Goal: Task Accomplishment & Management: Manage account settings

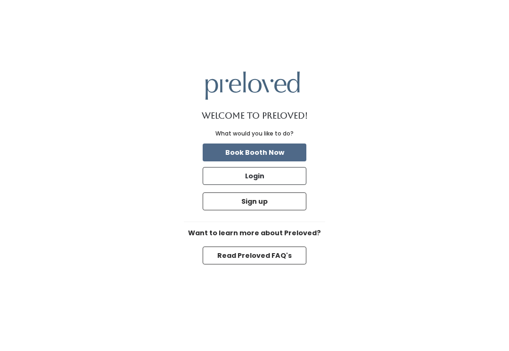
click at [289, 185] on button "Login" at bounding box center [255, 176] width 104 height 18
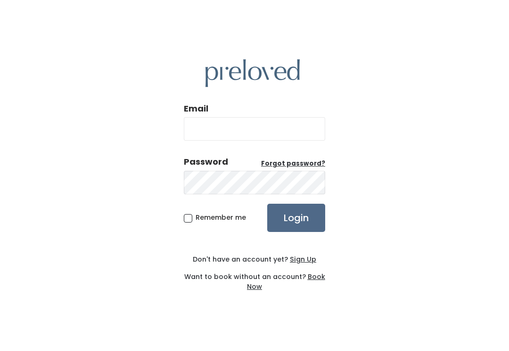
click at [290, 141] on input "Email" at bounding box center [254, 129] width 141 height 24
click at [272, 138] on input "Email" at bounding box center [254, 129] width 141 height 24
type input "provo.store@preloved.love"
click at [296, 228] on input "Login" at bounding box center [296, 218] width 58 height 28
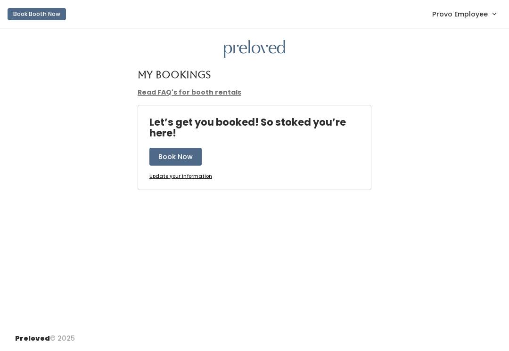
click at [470, 23] on link "Provo Employee" at bounding box center [464, 14] width 82 height 20
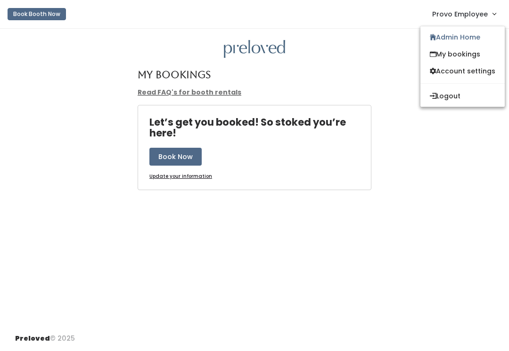
click at [471, 48] on link "My bookings" at bounding box center [462, 54] width 84 height 17
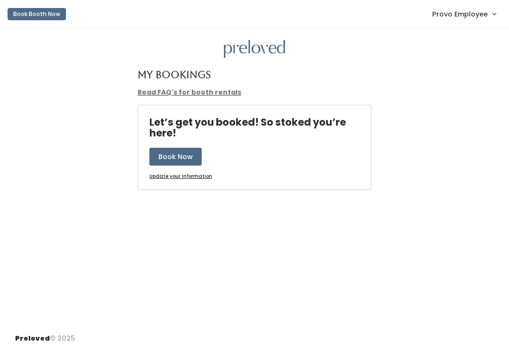
click at [483, 22] on link "Provo Employee" at bounding box center [464, 14] width 82 height 20
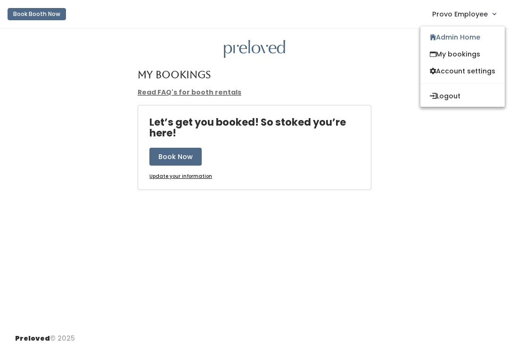
click at [475, 41] on link "Admin Home" at bounding box center [462, 37] width 84 height 17
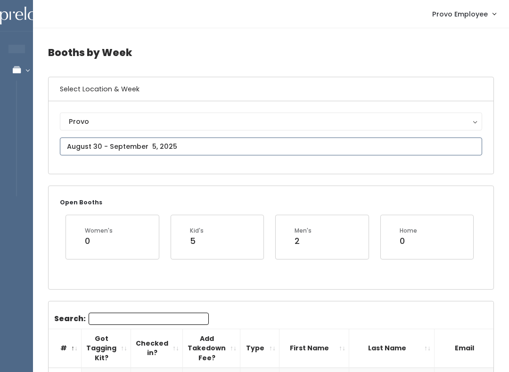
click at [179, 145] on input "text" at bounding box center [271, 147] width 422 height 18
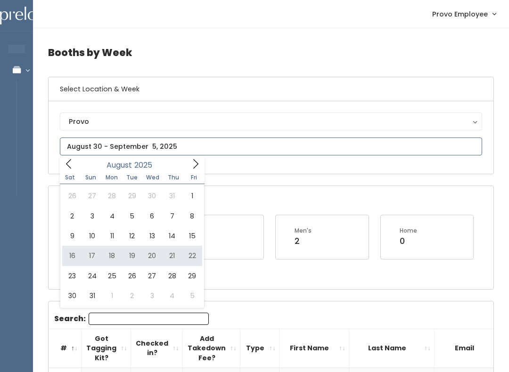
type input "[DATE] to [DATE]"
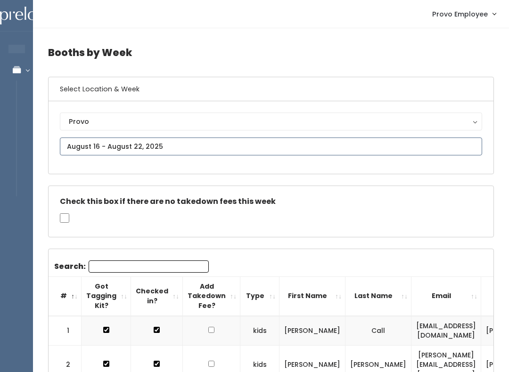
click at [224, 146] on input "text" at bounding box center [271, 147] width 422 height 18
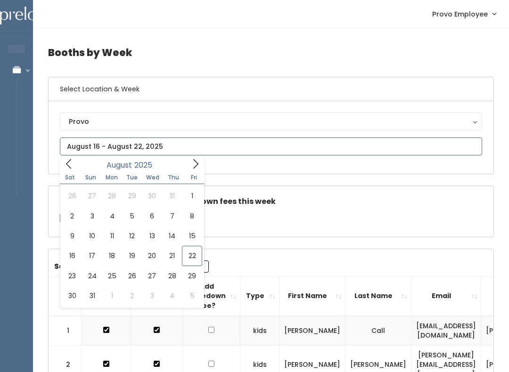
type input "August 16 to August 22"
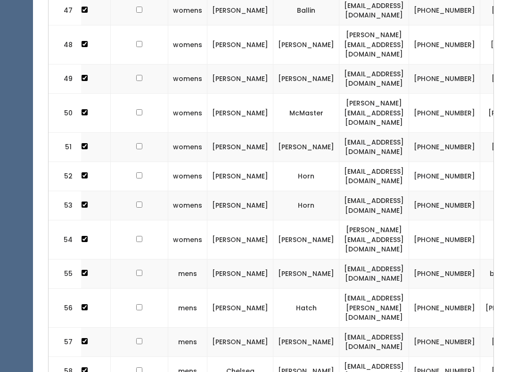
scroll to position [0, 85]
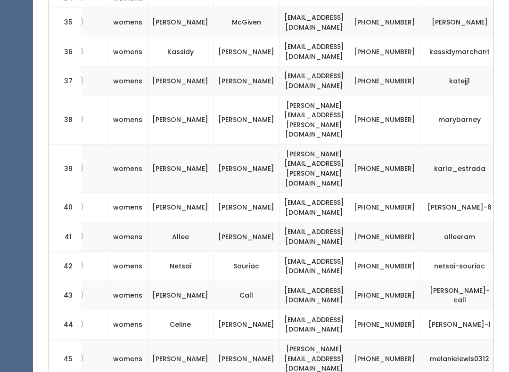
scroll to position [0, 132]
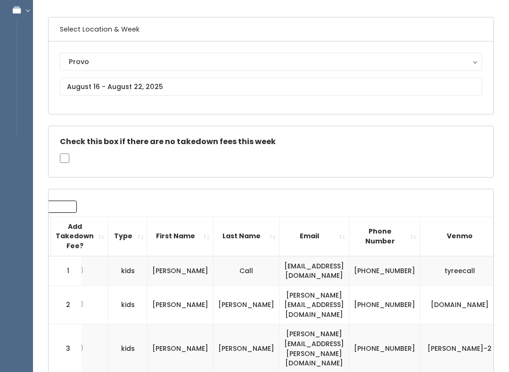
scroll to position [0, 0]
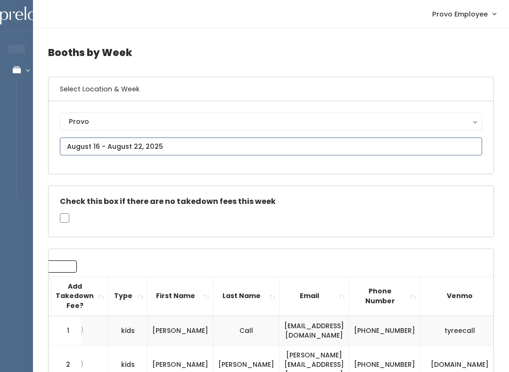
click at [178, 146] on input "text" at bounding box center [271, 147] width 422 height 18
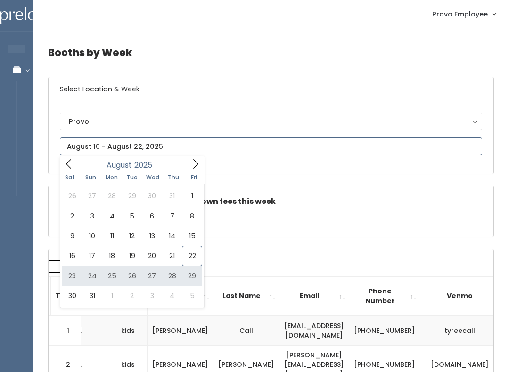
type input "August 23 to August 29"
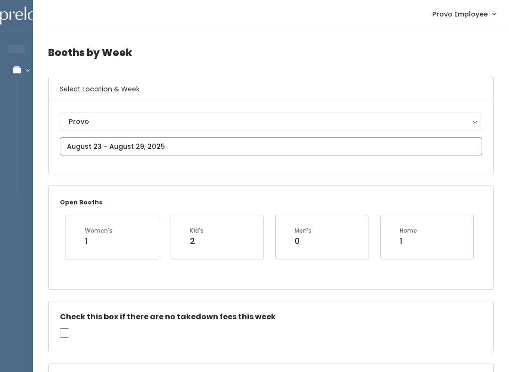
click at [284, 142] on input "text" at bounding box center [271, 147] width 422 height 18
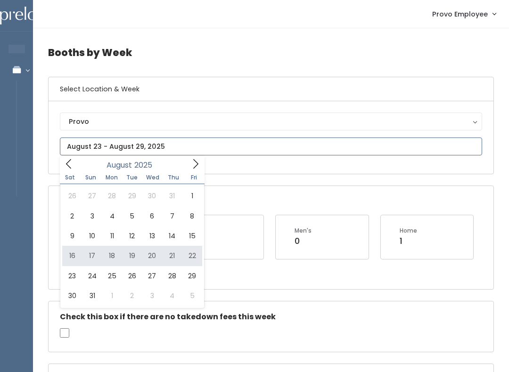
type input "[DATE] to [DATE]"
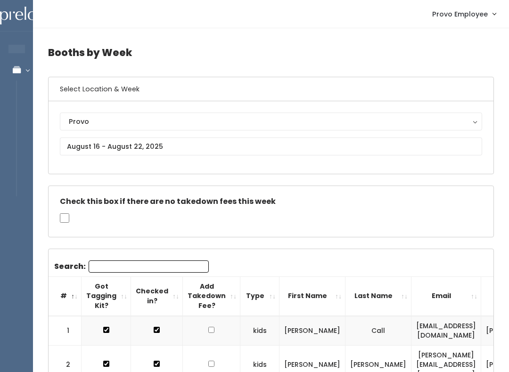
click at [152, 264] on input "Search:" at bounding box center [149, 267] width 120 height 12
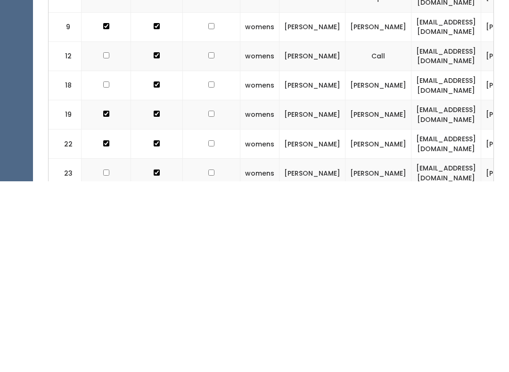
type input "801"
click at [208, 155] on input "checkbox" at bounding box center [211, 158] width 6 height 6
checkbox input "true"
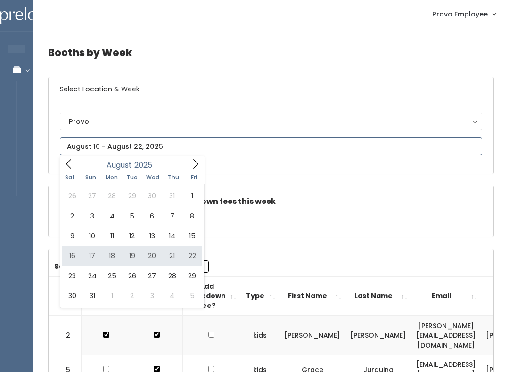
type input "August 16 to August 22"
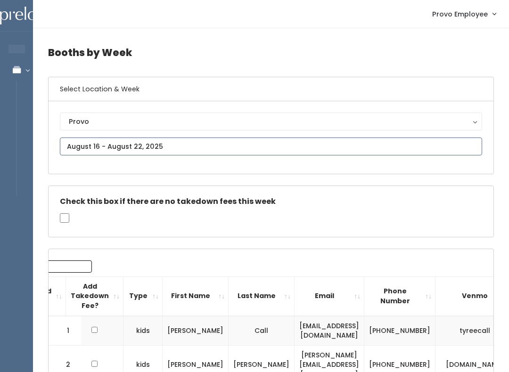
click at [173, 145] on input "text" at bounding box center [271, 147] width 422 height 18
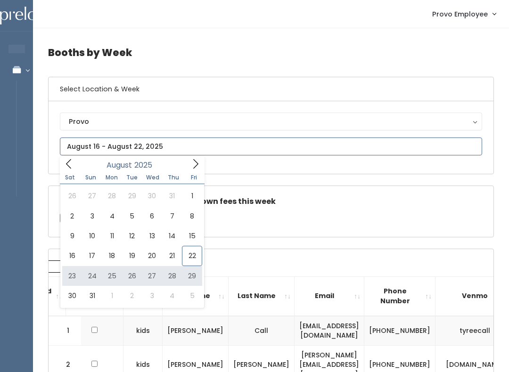
type input "August 23 to August 29"
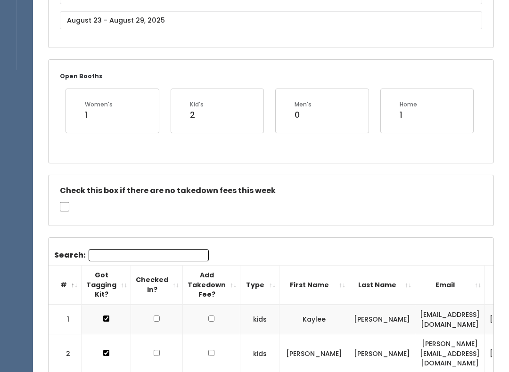
scroll to position [129, 0]
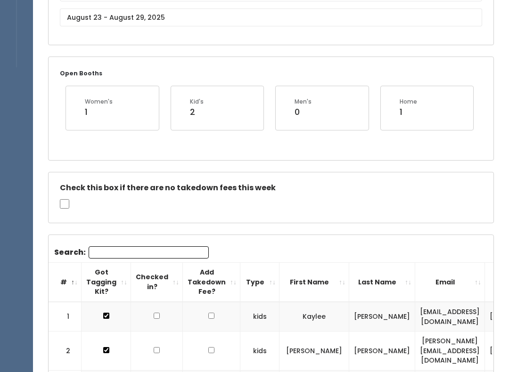
click at [153, 248] on input "Search:" at bounding box center [149, 253] width 120 height 12
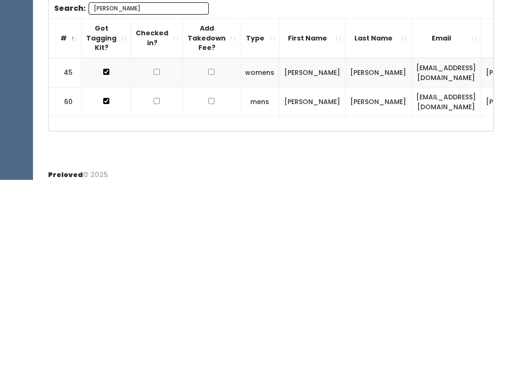
scroll to position [0, 0]
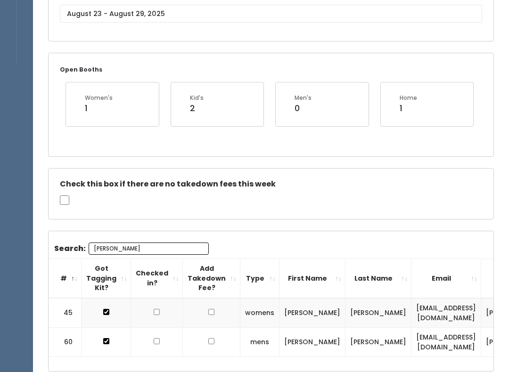
type input "[PERSON_NAME]"
click at [211, 14] on input "text" at bounding box center [271, 14] width 422 height 18
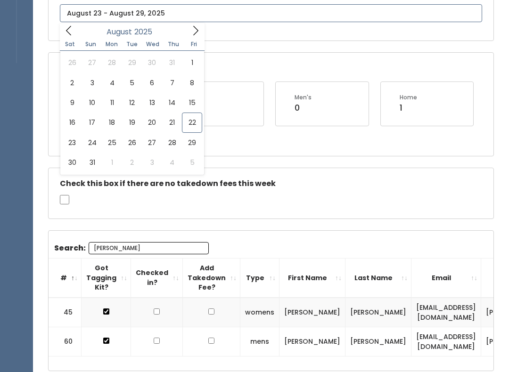
scroll to position [133, 0]
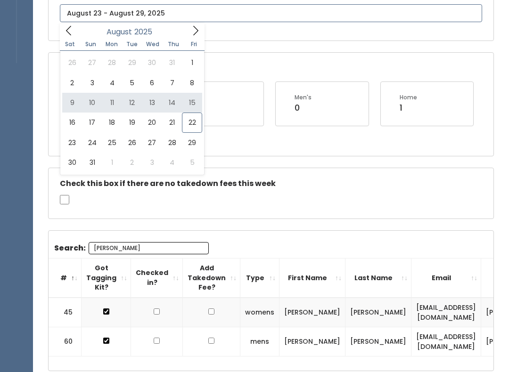
type input "[DATE] to [DATE]"
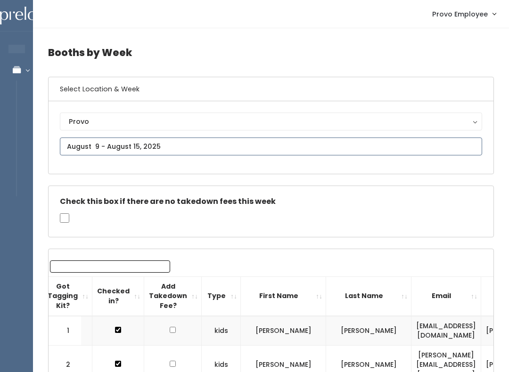
click at [206, 149] on input "text" at bounding box center [271, 147] width 422 height 18
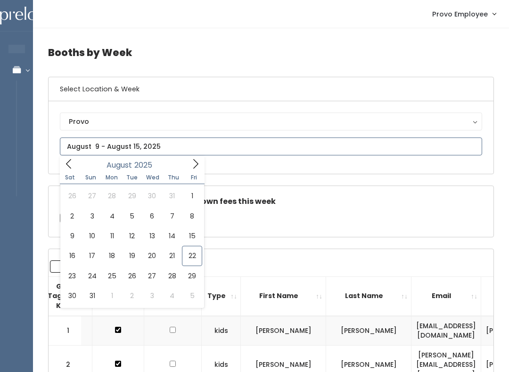
type input "August 16 to August 22"
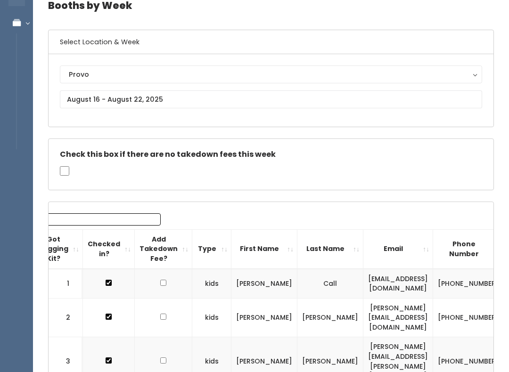
scroll to position [46, 0]
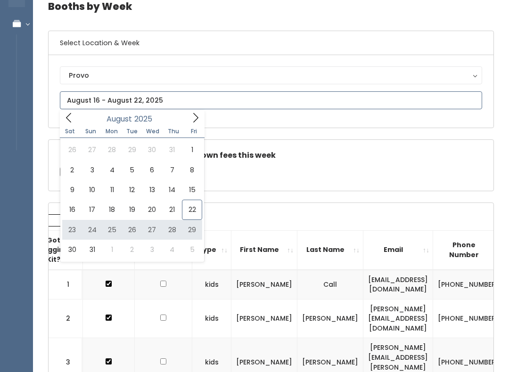
type input "[DATE] to [DATE]"
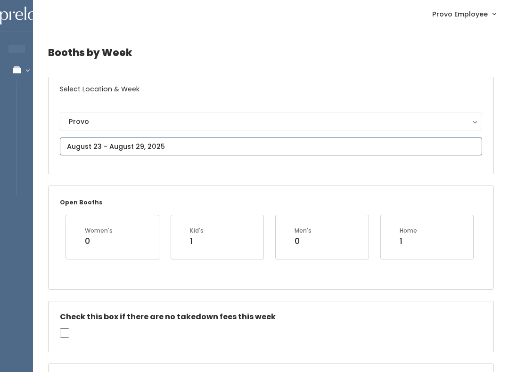
click at [105, 141] on input "text" at bounding box center [271, 147] width 422 height 18
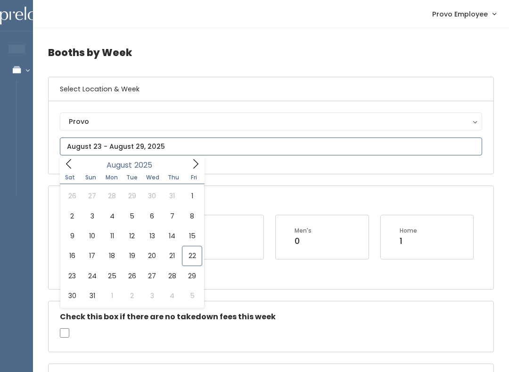
type input "[DATE] to [DATE]"
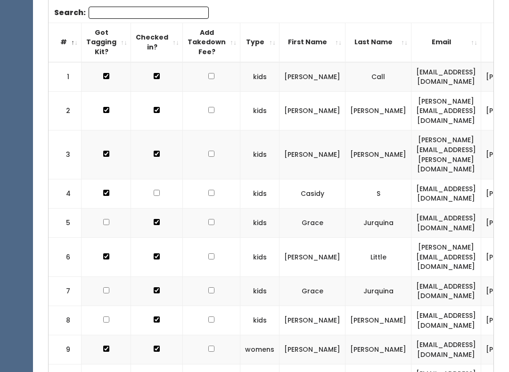
scroll to position [287, 0]
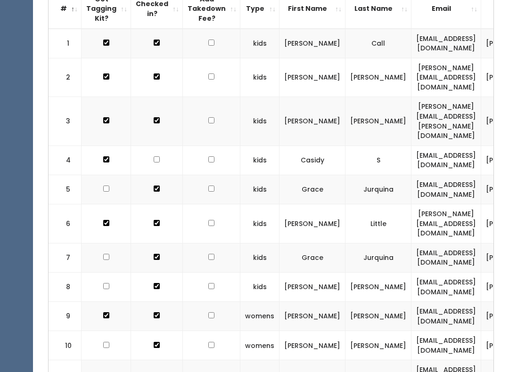
click at [208, 46] on input "checkbox" at bounding box center [211, 43] width 6 height 6
checkbox input "true"
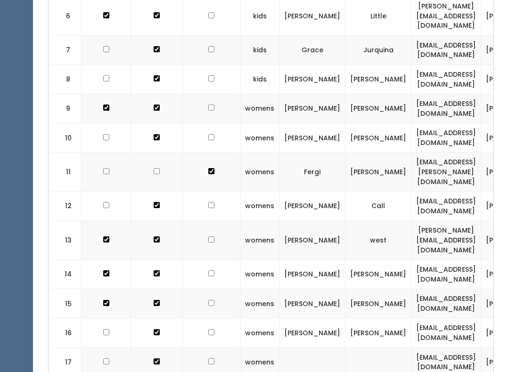
scroll to position [498, 0]
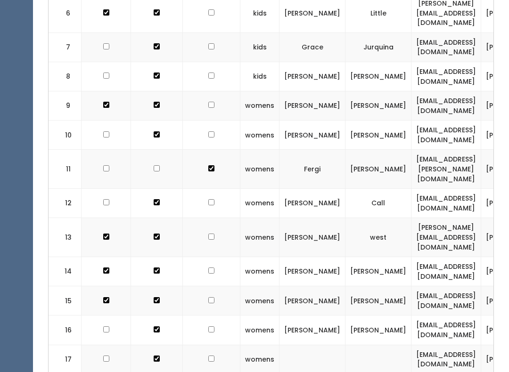
checkbox input "true"
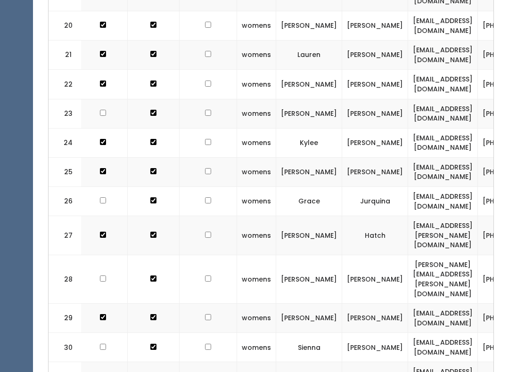
scroll to position [941, 0]
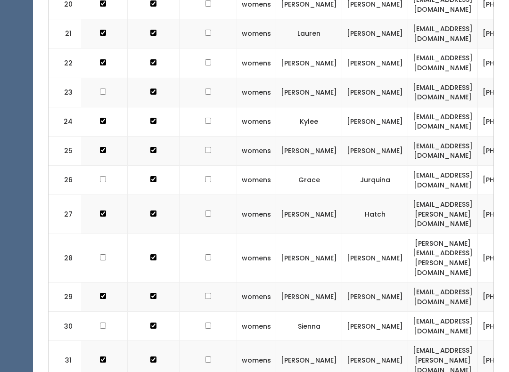
click at [211, 312] on td at bounding box center [207, 326] width 57 height 29
click at [212, 312] on td at bounding box center [207, 326] width 57 height 29
click at [209, 312] on td at bounding box center [207, 326] width 57 height 29
click at [214, 312] on td at bounding box center [207, 326] width 57 height 29
click at [210, 312] on td at bounding box center [207, 326] width 57 height 29
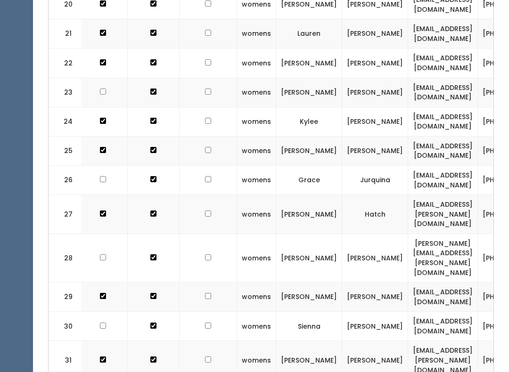
click at [210, 312] on td at bounding box center [207, 326] width 57 height 29
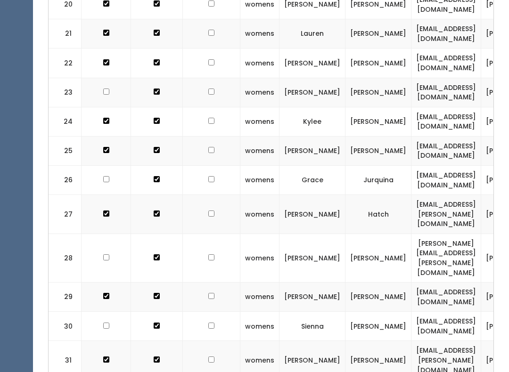
scroll to position [0, 0]
click at [209, 312] on td at bounding box center [211, 326] width 57 height 29
checkbox input "true"
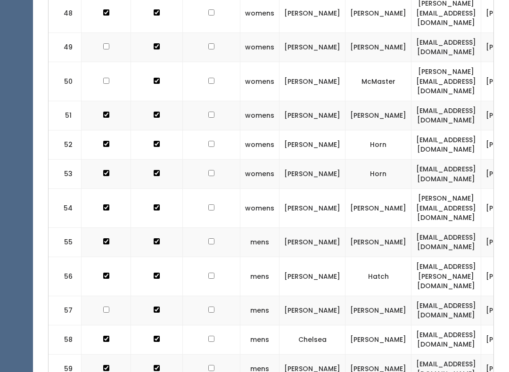
scroll to position [1871, 0]
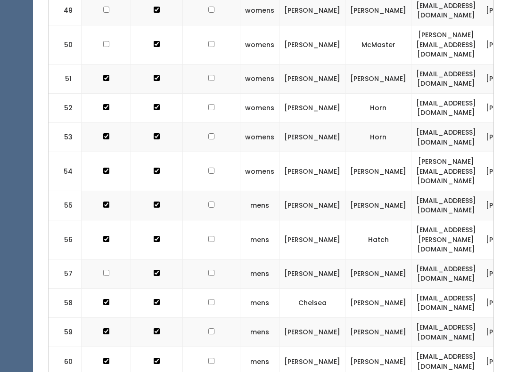
checkbox input "true"
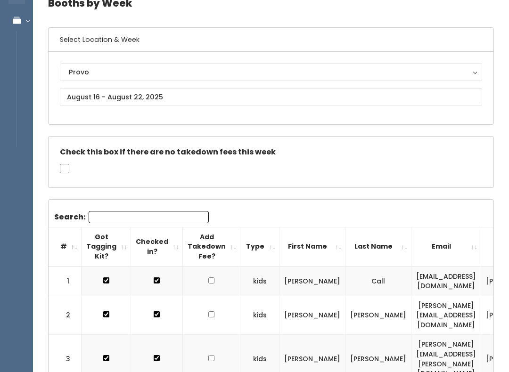
scroll to position [0, 0]
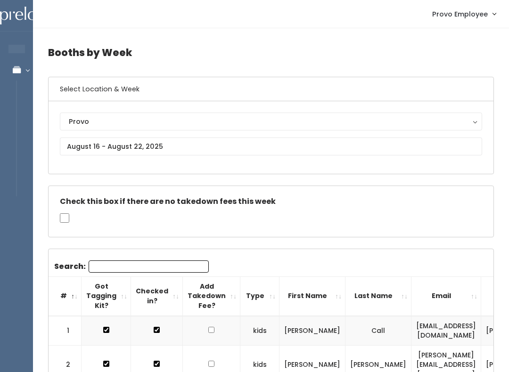
click at [208, 130] on button "Provo" at bounding box center [271, 122] width 422 height 18
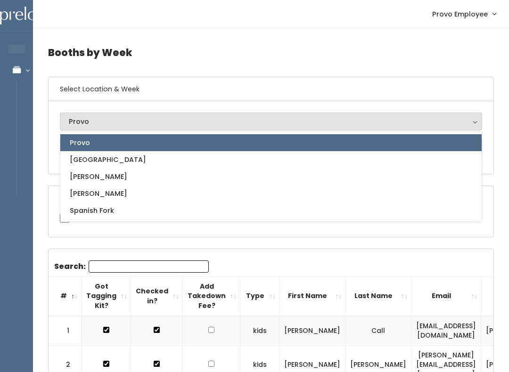
click at [171, 147] on link "Provo" at bounding box center [270, 142] width 421 height 17
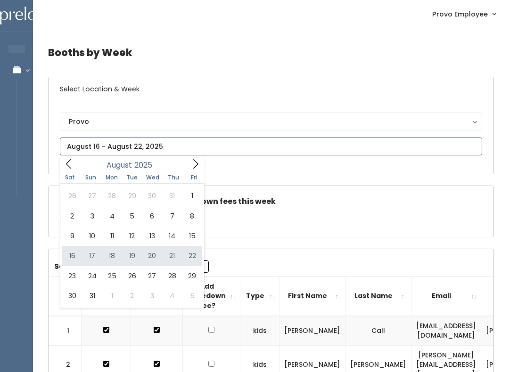
type input "August 16 to August 22"
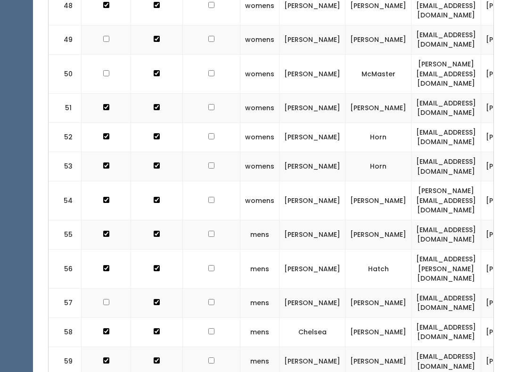
scroll to position [1842, 0]
checkbox input "true"
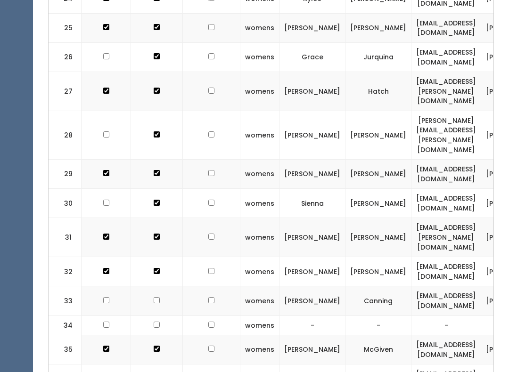
scroll to position [1063, 0]
checkbox input "true"
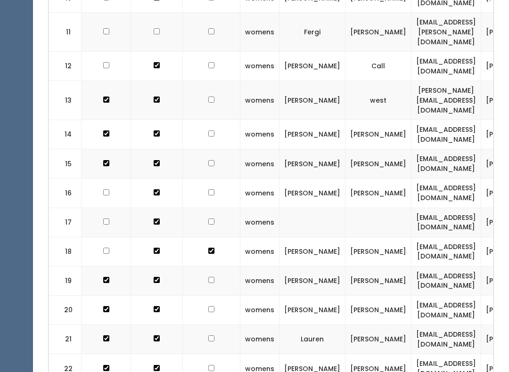
scroll to position [595, 0]
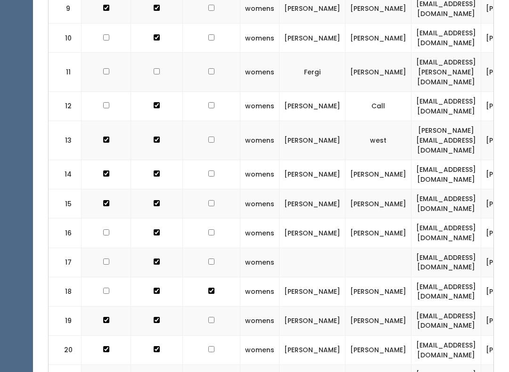
checkbox input "true"
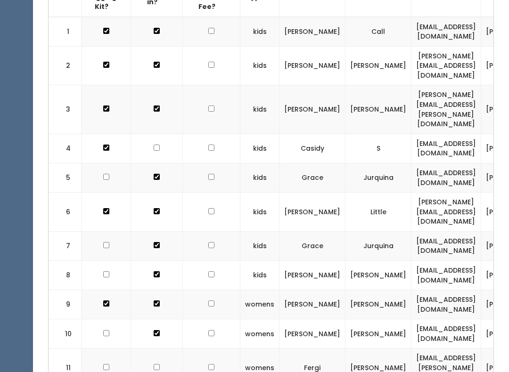
scroll to position [302, 0]
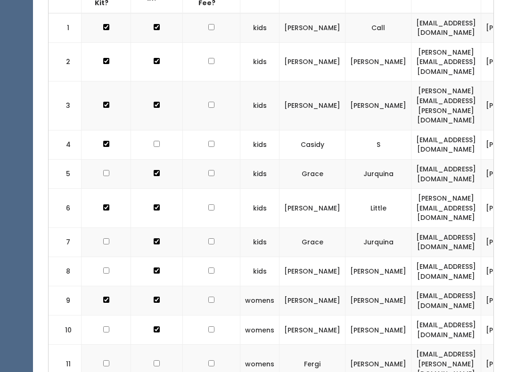
click at [200, 345] on td at bounding box center [211, 364] width 57 height 39
click at [208, 31] on input "checkbox" at bounding box center [211, 27] width 6 height 6
checkbox input "true"
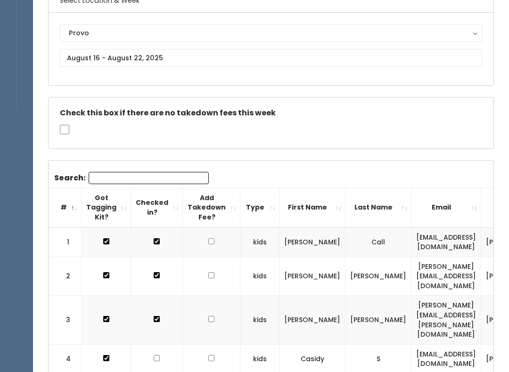
scroll to position [0, 0]
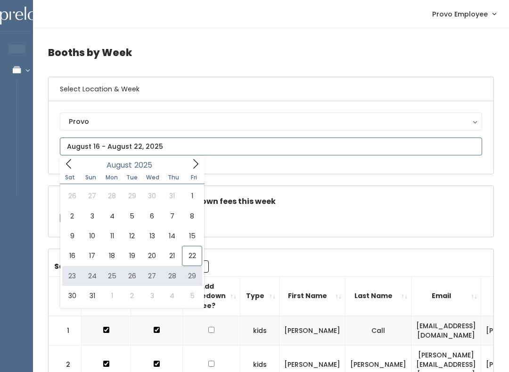
type input "August 23 to August 29"
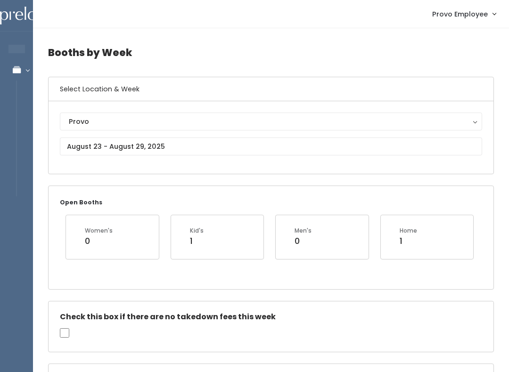
click at [192, 124] on div "Provo" at bounding box center [271, 121] width 404 height 10
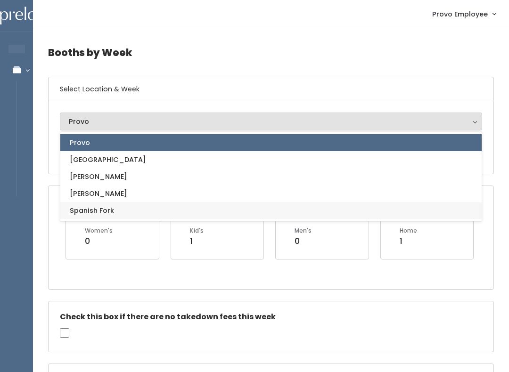
click at [125, 211] on link "Spanish Fork" at bounding box center [270, 210] width 421 height 17
select select "2"
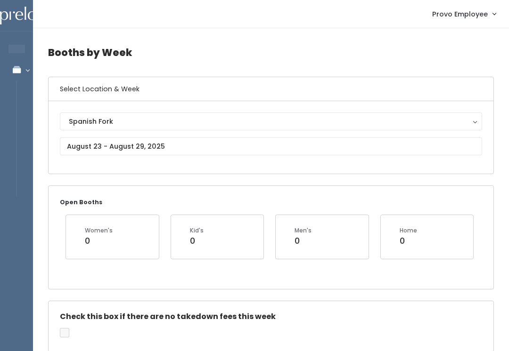
click at [185, 122] on div "Spanish Fork" at bounding box center [271, 121] width 404 height 10
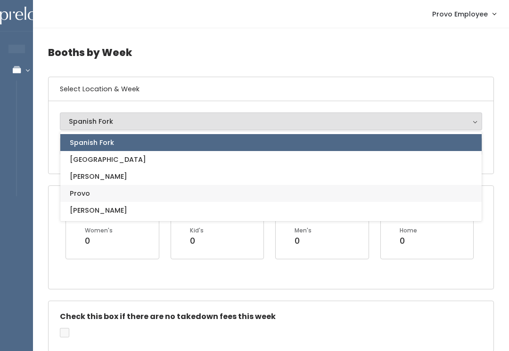
click at [114, 197] on link "Provo" at bounding box center [270, 193] width 421 height 17
select select "1"
